Goal: Navigation & Orientation: Find specific page/section

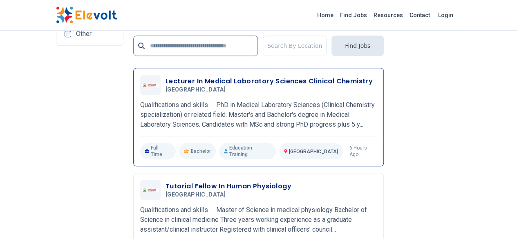
scroll to position [1882, 0]
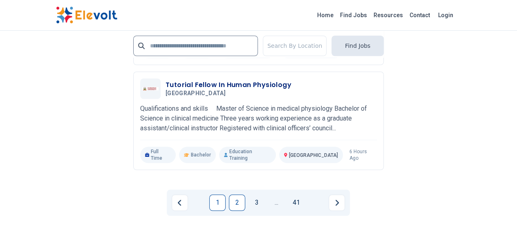
click at [236, 195] on link "2" at bounding box center [237, 203] width 16 height 16
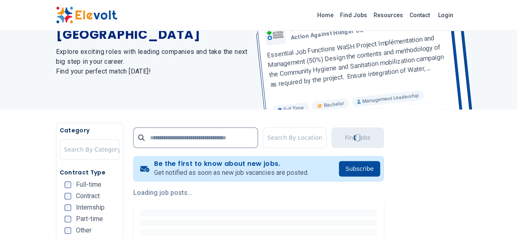
scroll to position [123, 0]
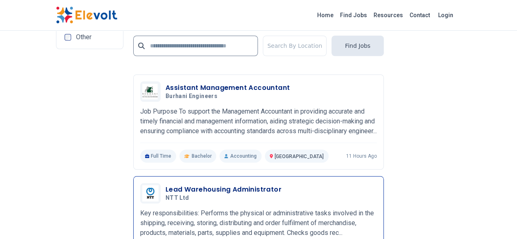
scroll to position [1922, 0]
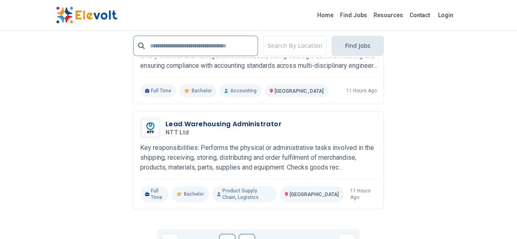
click at [245, 234] on link "3" at bounding box center [247, 242] width 16 height 16
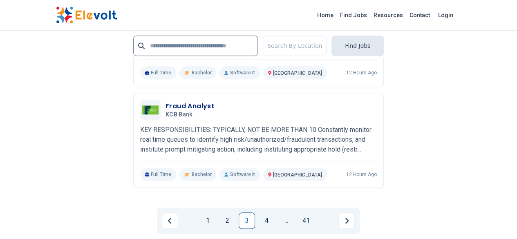
scroll to position [1963, 0]
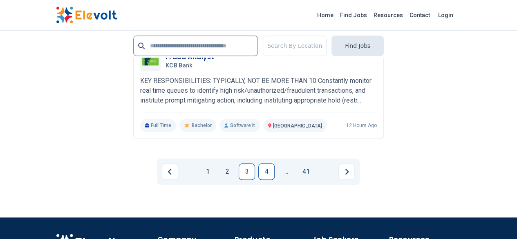
click at [263, 164] on link "4" at bounding box center [267, 172] width 16 height 16
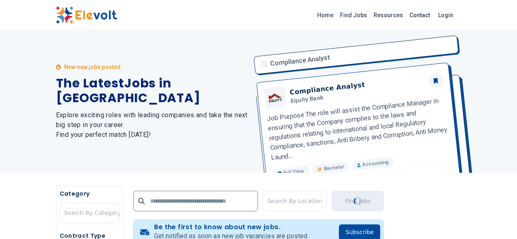
scroll to position [0, 0]
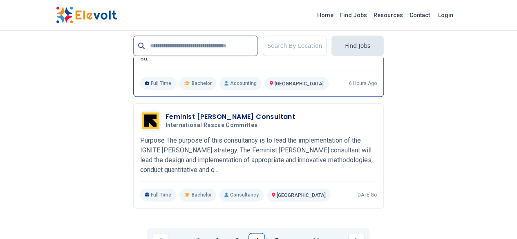
scroll to position [1994, 0]
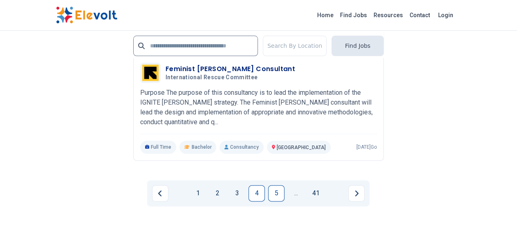
click at [275, 185] on link "5" at bounding box center [276, 193] width 16 height 16
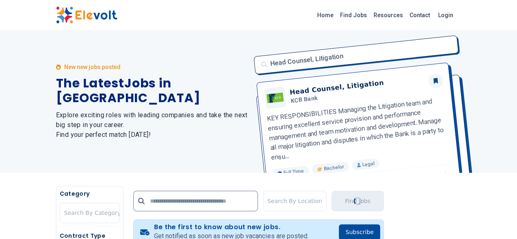
scroll to position [0, 0]
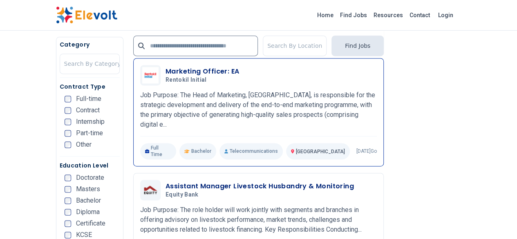
scroll to position [573, 0]
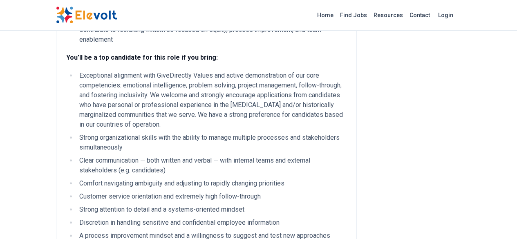
scroll to position [368, 0]
